Goal: Find contact information: Find contact information

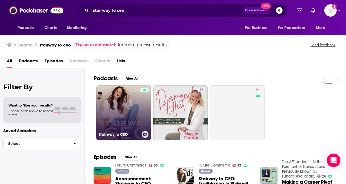
click at [129, 118] on link "Stairway to CEO" at bounding box center [123, 112] width 55 height 55
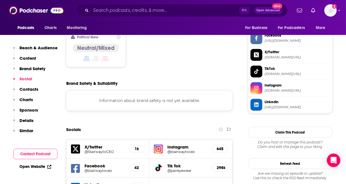
scroll to position [600, 0]
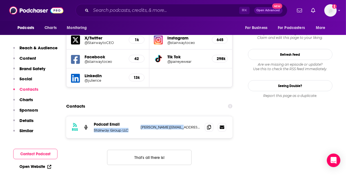
drag, startPoint x: 137, startPoint y: 97, endPoint x: 181, endPoint y: 96, distance: 44.2
click at [181, 116] on div "RSS Podcast Email Stairway Group LLC lee@stairwaytoceo.com lee@stairwaytoceo.com" at bounding box center [149, 127] width 166 height 22
click at [181, 125] on p "lee@stairwaytoceo.com" at bounding box center [171, 127] width 60 height 5
drag, startPoint x: 181, startPoint y: 96, endPoint x: 140, endPoint y: 97, distance: 41.7
click at [140, 116] on div "RSS Podcast Email Stairway Group LLC lee@stairwaytoceo.com lee@stairwaytoceo.com" at bounding box center [149, 127] width 166 height 22
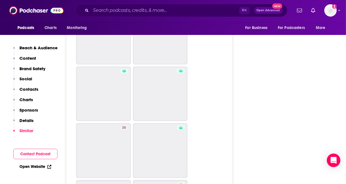
click at [32, 130] on p "Similar" at bounding box center [26, 130] width 14 height 5
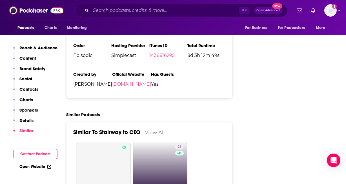
scroll to position [916, 0]
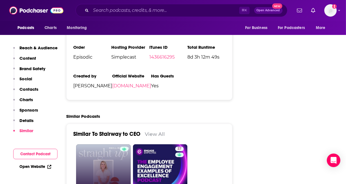
click at [101, 144] on link "Straight Up Small Business" at bounding box center [103, 171] width 55 height 55
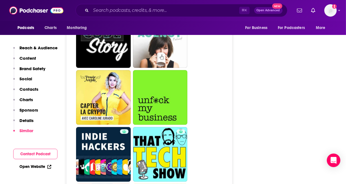
scroll to position [2281, 0]
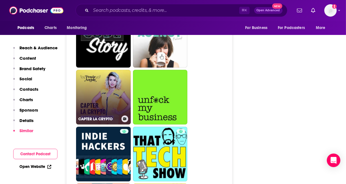
click at [113, 70] on link "CAPTER LA CRYPTO" at bounding box center [103, 97] width 55 height 55
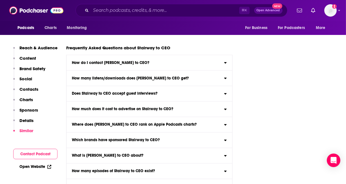
scroll to position [2774, 0]
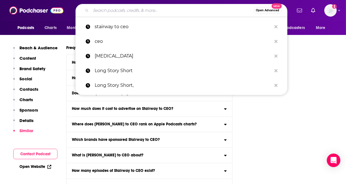
click at [125, 6] on input "Search podcasts, credits, & more..." at bounding box center [172, 10] width 162 height 9
paste input "Wellness Mind Body Soul"
type input "Wellness Mind Body Soul"
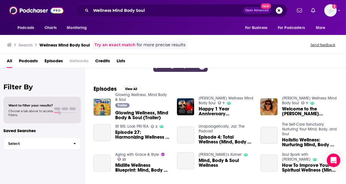
scroll to position [70, 0]
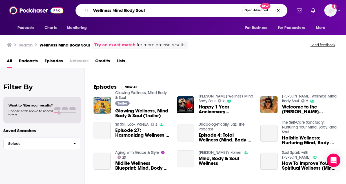
click at [133, 11] on input "Wellness Mind Body Soul" at bounding box center [166, 10] width 151 height 9
type input "fertility"
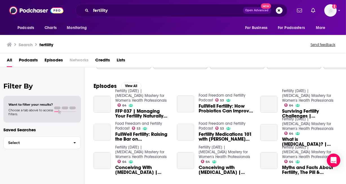
click at [124, 60] on span "Lists" at bounding box center [121, 61] width 8 height 12
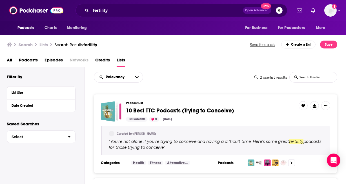
scroll to position [89, 0]
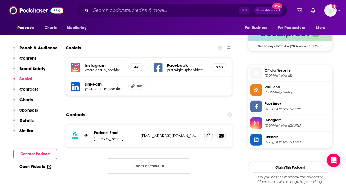
scroll to position [464, 0]
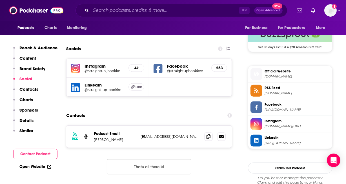
drag, startPoint x: 138, startPoint y: 135, endPoint x: 189, endPoint y: 134, distance: 51.0
click at [189, 134] on div "RSS Podcast Email [PERSON_NAME] [EMAIL_ADDRESS][DOMAIN_NAME] [EMAIL_ADDRESS][DO…" at bounding box center [149, 137] width 166 height 22
drag, startPoint x: 185, startPoint y: 138, endPoint x: 137, endPoint y: 138, distance: 48.4
click at [137, 138] on div "RSS Podcast Email [PERSON_NAME] [EMAIL_ADDRESS][DOMAIN_NAME] [EMAIL_ADDRESS][DO…" at bounding box center [149, 137] width 166 height 22
copy div "[EMAIL_ADDRESS][DOMAIN_NAME]"
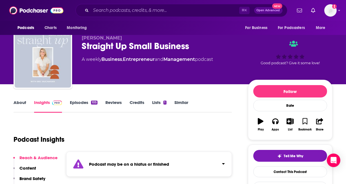
scroll to position [0, 0]
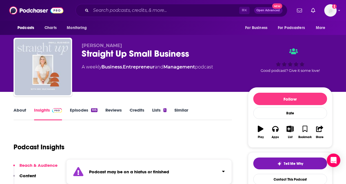
click at [113, 130] on div "Podcast Insights" at bounding box center [121, 143] width 214 height 29
click at [133, 66] on link "Entrepreneur" at bounding box center [139, 66] width 32 height 5
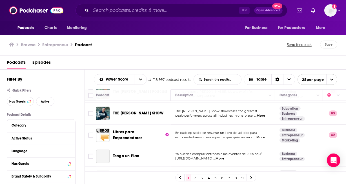
scroll to position [360, 0]
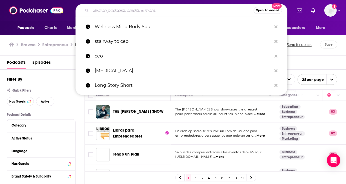
click at [123, 6] on input "Search podcasts, credits, & more..." at bounding box center [172, 10] width 162 height 9
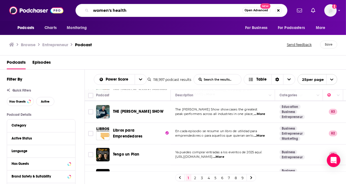
type input "women's health"
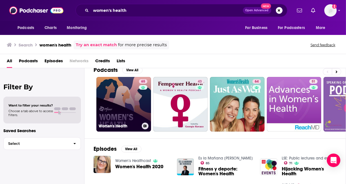
scroll to position [9, 0]
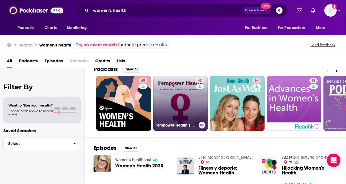
click at [178, 99] on link "43 Fempower Health | A Women's Health Podcast" at bounding box center [180, 103] width 55 height 55
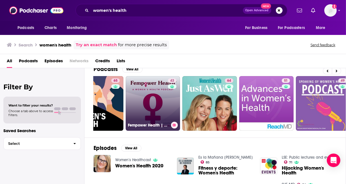
scroll to position [0, 29]
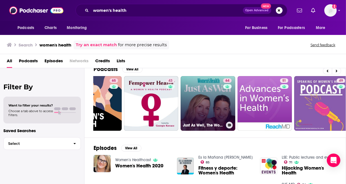
click at [194, 88] on link "64 Just As Well, The Women's Health Podcast" at bounding box center [208, 103] width 55 height 55
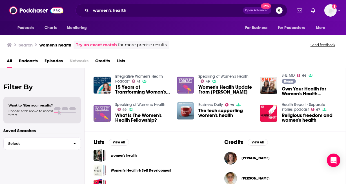
scroll to position [118, 0]
click at [225, 90] on span "Women's Health Update From Dr. Thacker" at bounding box center [225, 90] width 55 height 10
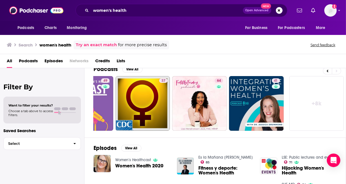
scroll to position [0, 0]
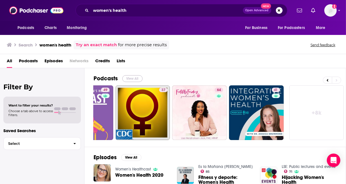
click at [136, 76] on button "View All" at bounding box center [132, 78] width 20 height 7
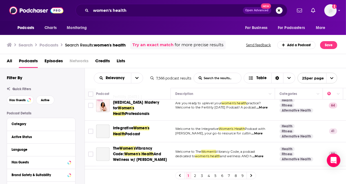
scroll to position [138, 0]
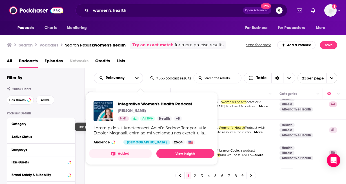
drag, startPoint x: 152, startPoint y: 121, endPoint x: 171, endPoint y: 128, distance: 21.0
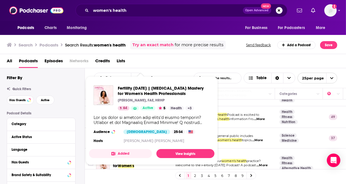
scroll to position [69, 0]
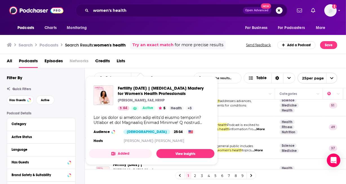
click at [251, 142] on td "This podcast series for the general public includes information on a variety of…" at bounding box center [223, 148] width 104 height 21
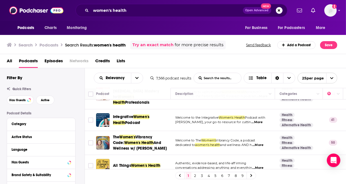
scroll to position [151, 0]
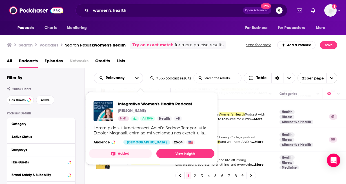
click at [148, 108] on div "Integrative Women's Health Podcast Jessica Drummond 41 Active Health + 5" at bounding box center [155, 111] width 74 height 20
click at [182, 153] on link "View Insights" at bounding box center [185, 153] width 58 height 9
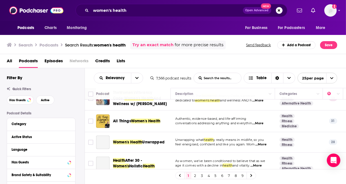
scroll to position [201, 0]
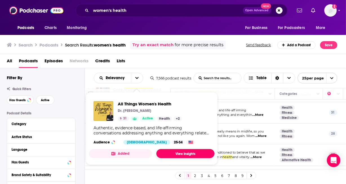
click at [183, 151] on link "View Insights" at bounding box center [185, 153] width 58 height 9
click at [253, 134] on p "feel energised, confident and like you again. Wom ...More" at bounding box center [222, 136] width 95 height 5
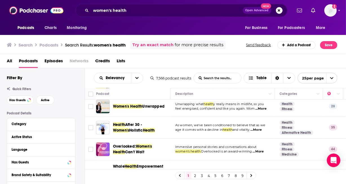
scroll to position [228, 0]
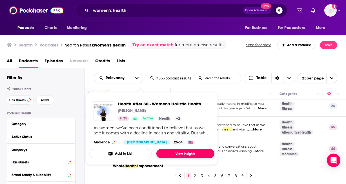
click at [183, 153] on link "View Insights" at bounding box center [185, 153] width 58 height 9
click at [243, 123] on span "As women, we've been conditioned to believe that as we" at bounding box center [220, 125] width 90 height 4
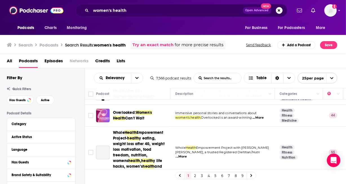
scroll to position [262, 0]
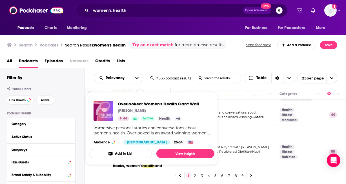
click at [156, 108] on div "Golda Arthur" at bounding box center [158, 110] width 81 height 5
click at [186, 151] on link "View Insights" at bounding box center [185, 153] width 58 height 9
click at [238, 126] on td "Whole Health Empowerment Project with Tricia Stefankiewicz, a trusted Registere…" at bounding box center [223, 152] width 104 height 52
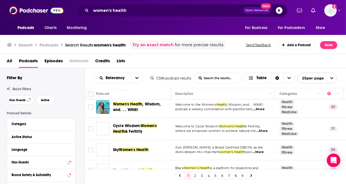
scroll to position [346, 0]
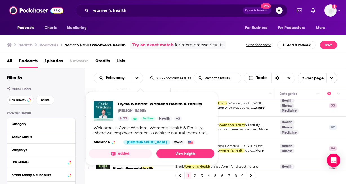
click at [139, 115] on div "Cycle Wisdom: Women's Health & Fertility Dr. Monica Minjeur 32 Active Health + 3" at bounding box center [160, 111] width 84 height 20
click at [180, 152] on link "View Insights" at bounding box center [185, 153] width 58 height 9
click at [234, 138] on td "Join Dr. Carolyn Moyers, a Board Certified OBGYN, as she dives deeper into impo…" at bounding box center [223, 148] width 104 height 21
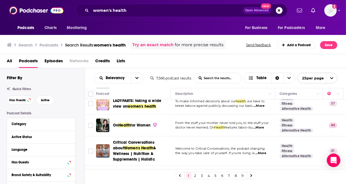
scroll to position [504, 0]
click at [196, 176] on link "2" at bounding box center [195, 175] width 6 height 7
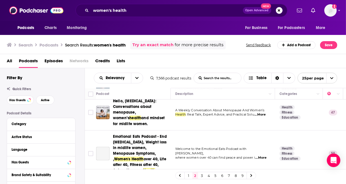
scroll to position [27, 0]
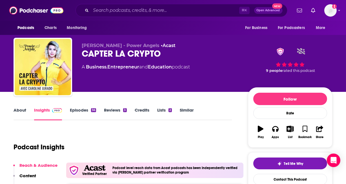
scroll to position [0, 0]
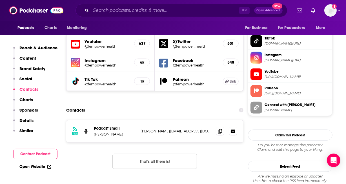
scroll to position [563, 0]
drag, startPoint x: 199, startPoint y: 92, endPoint x: 139, endPoint y: 91, distance: 59.7
click at [139, 120] on div "RSS Podcast Email Georgie Kovacs georgie@fempower-health.com georgie@fempower-h…" at bounding box center [154, 131] width 177 height 22
copy p "georgie@fempower-health.com"
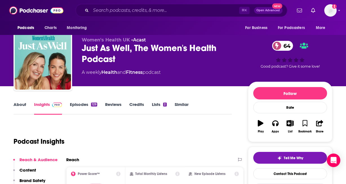
scroll to position [6, 0]
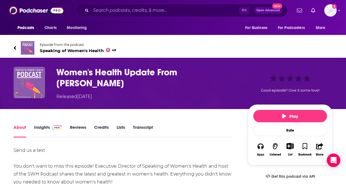
click at [70, 49] on span "Speaking of Women's Health 49" at bounding box center [78, 50] width 76 height 5
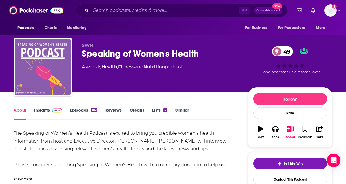
click at [84, 110] on link "Episodes 182" at bounding box center [84, 113] width 28 height 13
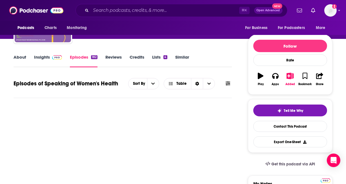
scroll to position [53, 0]
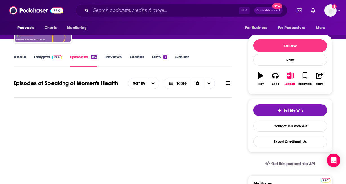
click at [49, 59] on link "Insights" at bounding box center [48, 60] width 28 height 13
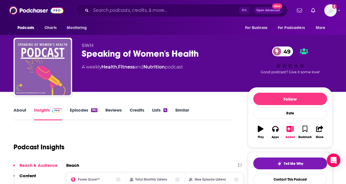
scroll to position [11, 0]
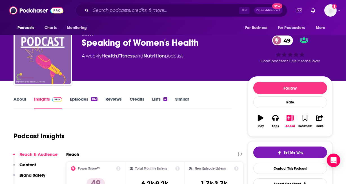
click at [82, 43] on div "Speaking of Women's Health 49" at bounding box center [160, 42] width 157 height 11
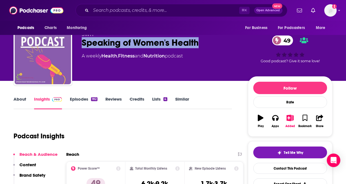
drag, startPoint x: 121, startPoint y: 42, endPoint x: 202, endPoint y: 44, distance: 80.6
click at [202, 44] on div "SWH Speaking of Women's Health 49 A weekly Health , Fitness and Nutrition podca…" at bounding box center [173, 57] width 319 height 61
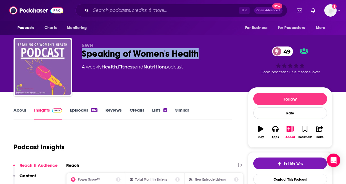
copy h2 "Speaking of Women's Health"
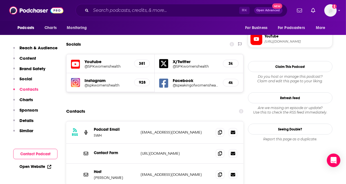
scroll to position [538, 0]
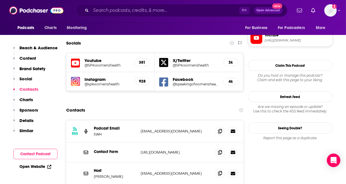
click at [219, 171] on icon at bounding box center [220, 173] width 4 height 5
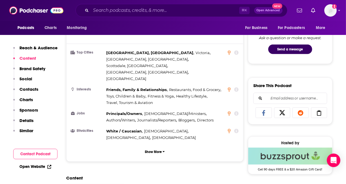
scroll to position [0, 0]
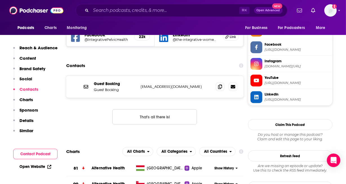
scroll to position [479, 0]
drag, startPoint x: 138, startPoint y: 85, endPoint x: 205, endPoint y: 87, distance: 67.0
click at [205, 87] on div "Guest Booking Guest Booking support@integrativewomenshealthinstitute.com suppor…" at bounding box center [154, 87] width 177 height 22
click at [221, 86] on icon at bounding box center [220, 86] width 4 height 5
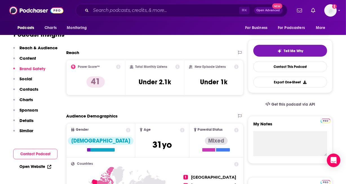
scroll to position [0, 0]
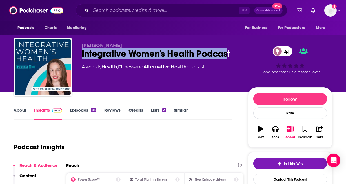
drag, startPoint x: 78, startPoint y: 55, endPoint x: 229, endPoint y: 56, distance: 151.2
click at [229, 56] on div "Jessica Drummond Integrative Women's Health Podcast 41 A weekly Health , Fitnes…" at bounding box center [173, 68] width 319 height 61
copy h2 "Integrative Women's Health Podcast"
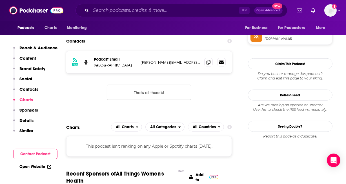
scroll to position [467, 0]
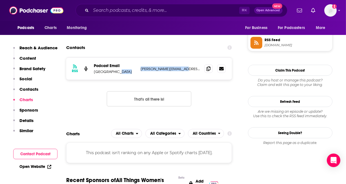
drag, startPoint x: 138, startPoint y: 72, endPoint x: 186, endPoint y: 70, distance: 48.2
click at [186, 70] on div "RSS Podcast Email Spoke Street andrea@spokestreet.com andrea@spokestreet.com" at bounding box center [149, 69] width 166 height 22
copy div "andrea@spokestreet.com"
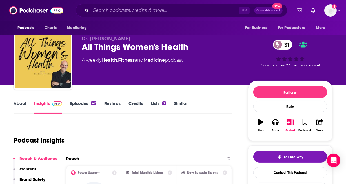
scroll to position [17, 0]
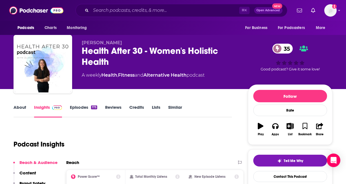
scroll to position [4, 0]
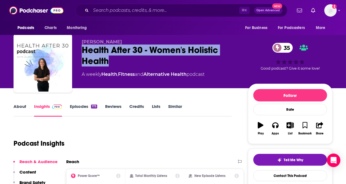
drag, startPoint x: 119, startPoint y: 62, endPoint x: 82, endPoint y: 52, distance: 37.8
click at [82, 52] on div "Health After 30 - Women's Holistic Health 35" at bounding box center [160, 55] width 157 height 22
copy h2 "Health After 30 - Women's Holistic Health"
drag, startPoint x: 80, startPoint y: 39, endPoint x: 130, endPoint y: 41, distance: 50.7
click at [130, 41] on div "Alana Bonnemann Health After 30 - Women's Holistic Health 35 A weekly Health , …" at bounding box center [173, 64] width 319 height 61
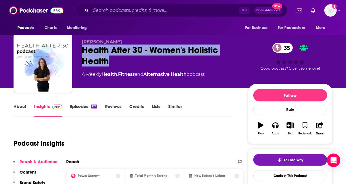
copy span "Alana Bonnemann"
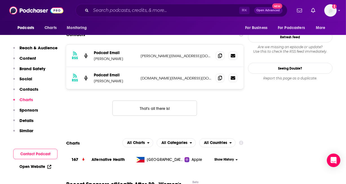
scroll to position [473, 0]
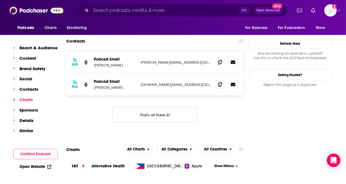
click at [141, 64] on p "alana@alanabonnemann.com" at bounding box center [176, 62] width 71 height 5
drag, startPoint x: 141, startPoint y: 63, endPoint x: 197, endPoint y: 64, distance: 56.6
click at [197, 64] on div "RSS Podcast Email Alana Bonnemann alana@alanabonnemann.com alana@alanabonnemann…" at bounding box center [154, 62] width 177 height 22
copy p "alana@alanabonnemann.com"
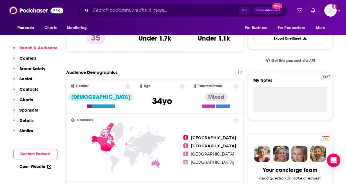
scroll to position [174, 0]
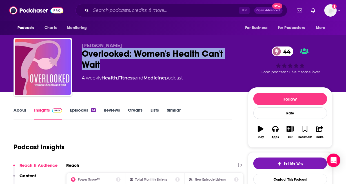
drag, startPoint x: 81, startPoint y: 49, endPoint x: 101, endPoint y: 63, distance: 23.7
click at [101, 63] on div "[PERSON_NAME] Overlooked: Women's Health Can't Wait 44 A weekly Health , Fitnes…" at bounding box center [173, 68] width 319 height 61
copy h2 "Overlooked: Women's Health Can't Wait"
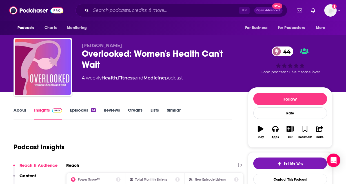
click at [101, 76] on div "A weekly Health , Fitness and Medicine podcast" at bounding box center [132, 78] width 101 height 7
drag, startPoint x: 83, startPoint y: 45, endPoint x: 119, endPoint y: 48, distance: 35.8
click at [119, 48] on p "[PERSON_NAME]" at bounding box center [160, 45] width 157 height 5
copy span "[PERSON_NAME]"
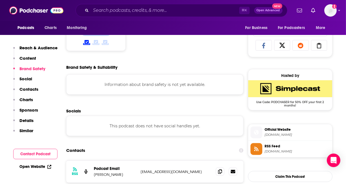
scroll to position [406, 0]
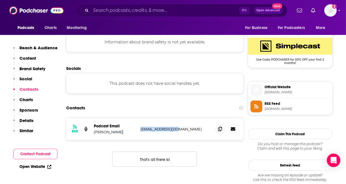
drag, startPoint x: 138, startPoint y: 130, endPoint x: 179, endPoint y: 130, distance: 41.4
click at [179, 130] on div "RSS Podcast Email [PERSON_NAME] [PERSON_NAME][EMAIL_ADDRESS][DOMAIN_NAME] [EMAI…" at bounding box center [154, 129] width 177 height 22
copy div "[EMAIL_ADDRESS][DOMAIN_NAME]"
